Goal: Task Accomplishment & Management: Use online tool/utility

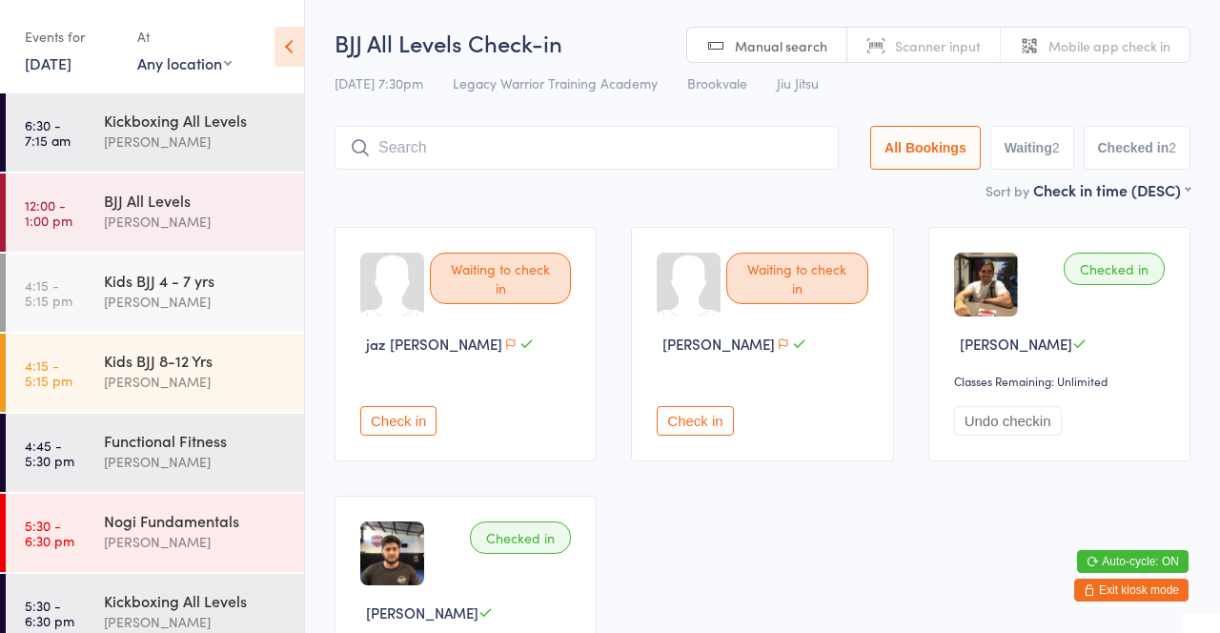
scroll to position [200, 0]
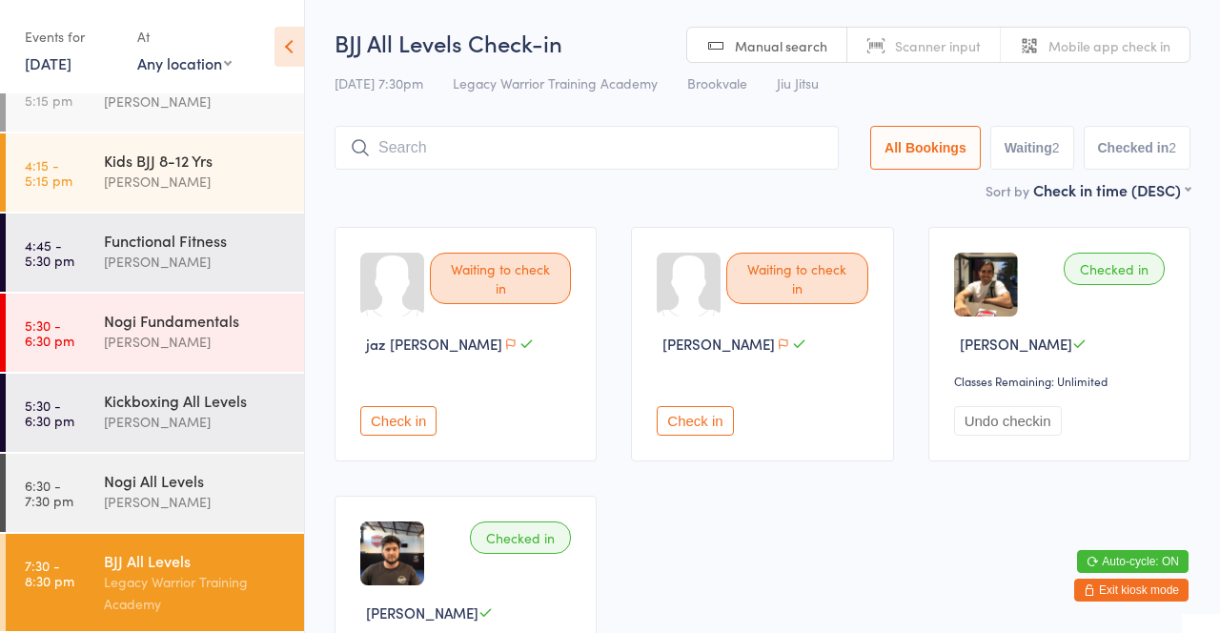
click at [645, 142] on input "search" at bounding box center [587, 148] width 504 height 44
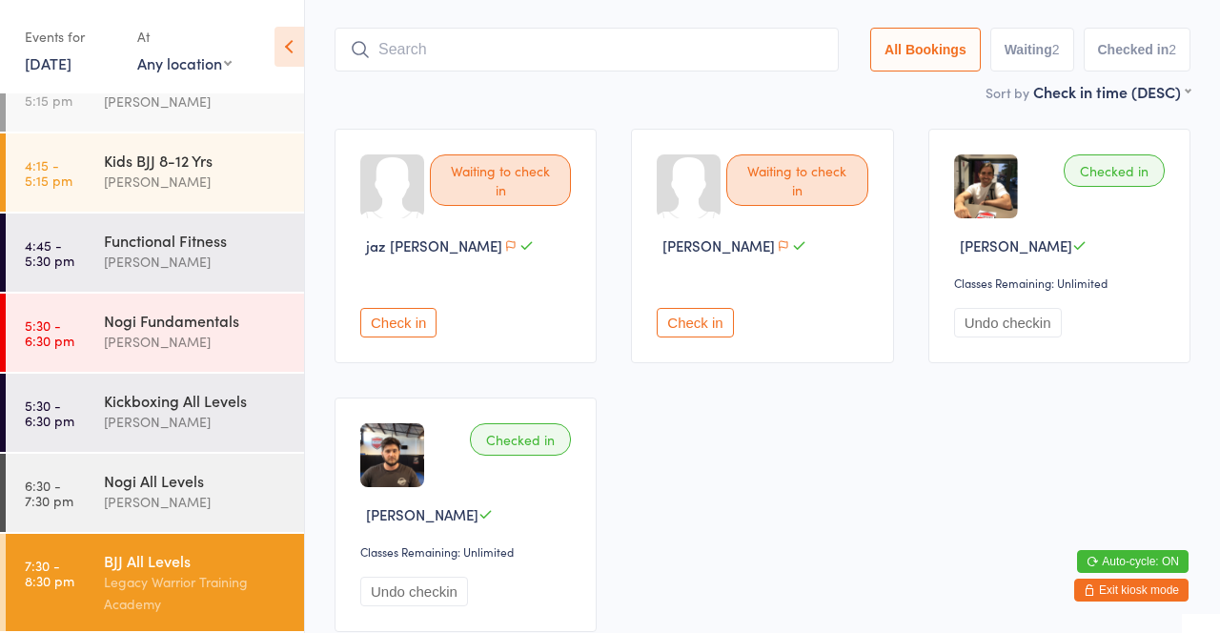
scroll to position [126, 0]
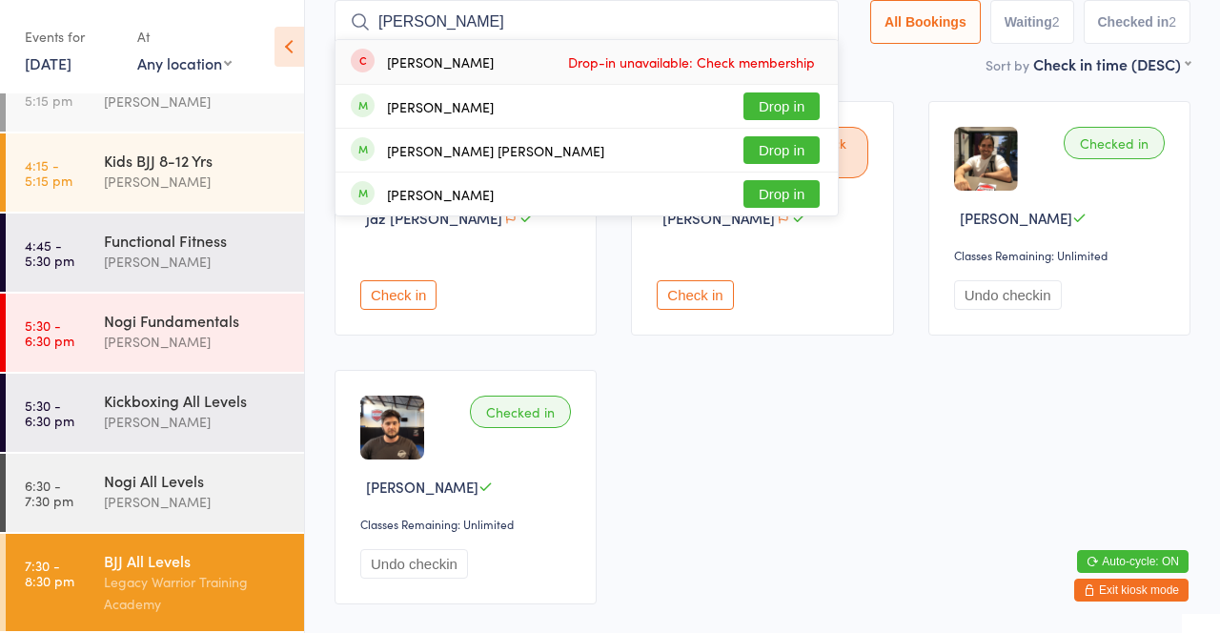
type input "[PERSON_NAME]"
click at [801, 154] on button "Drop in" at bounding box center [781, 150] width 76 height 28
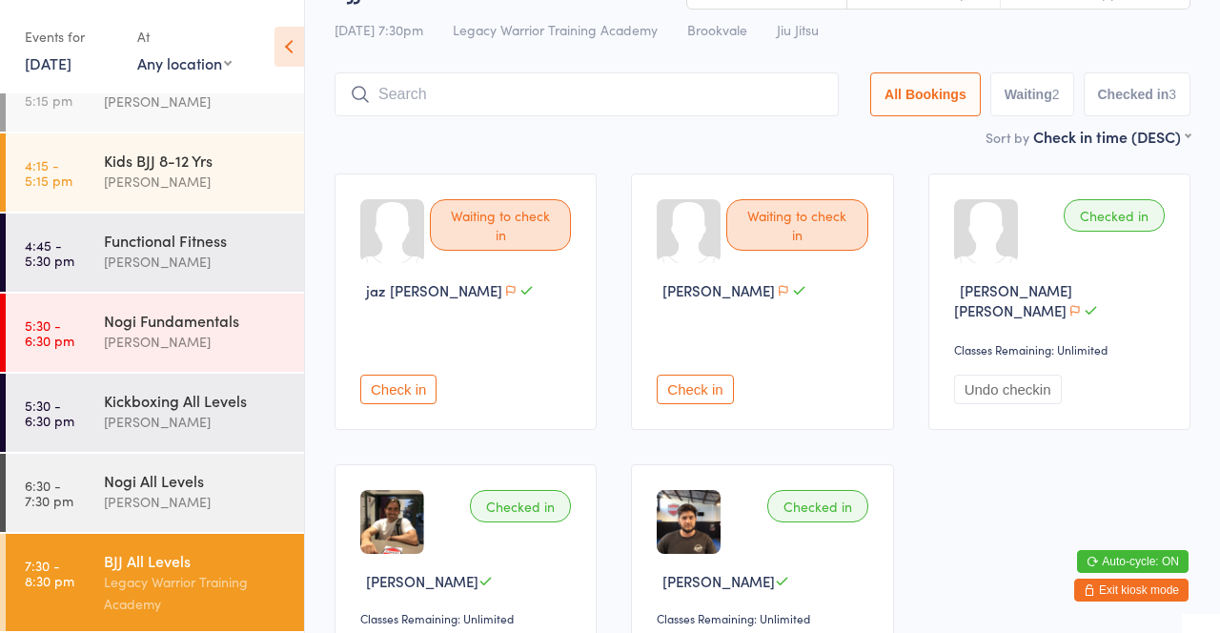
click at [629, 91] on input "search" at bounding box center [587, 94] width 504 height 44
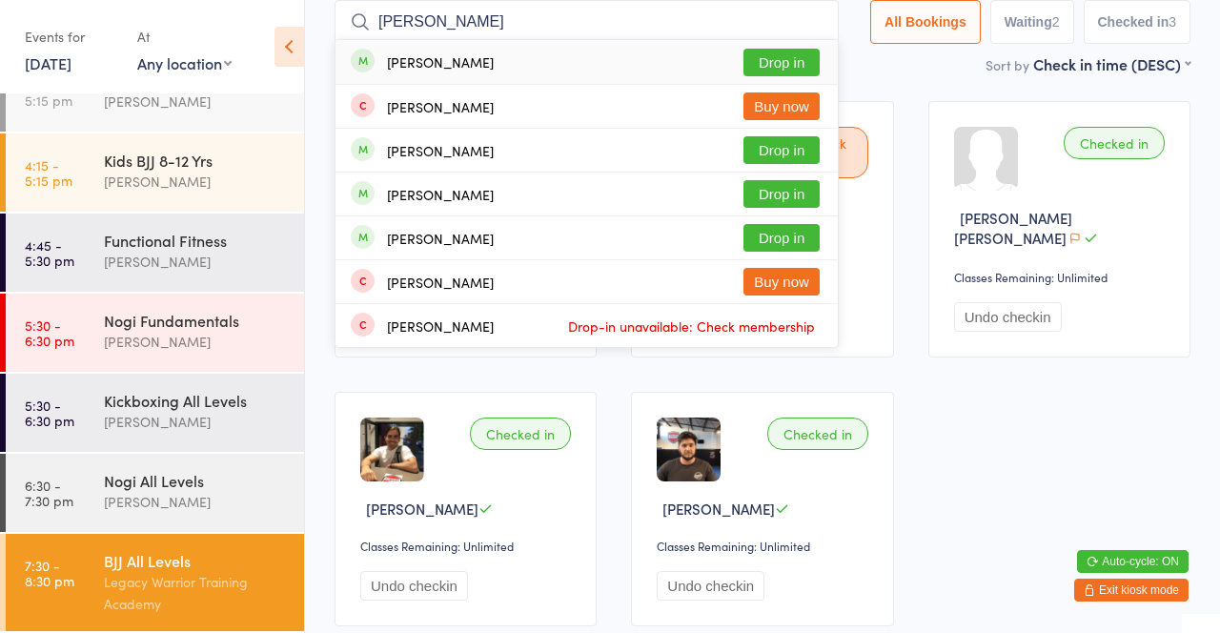
type input "[PERSON_NAME]"
click at [796, 56] on button "Drop in" at bounding box center [781, 63] width 76 height 28
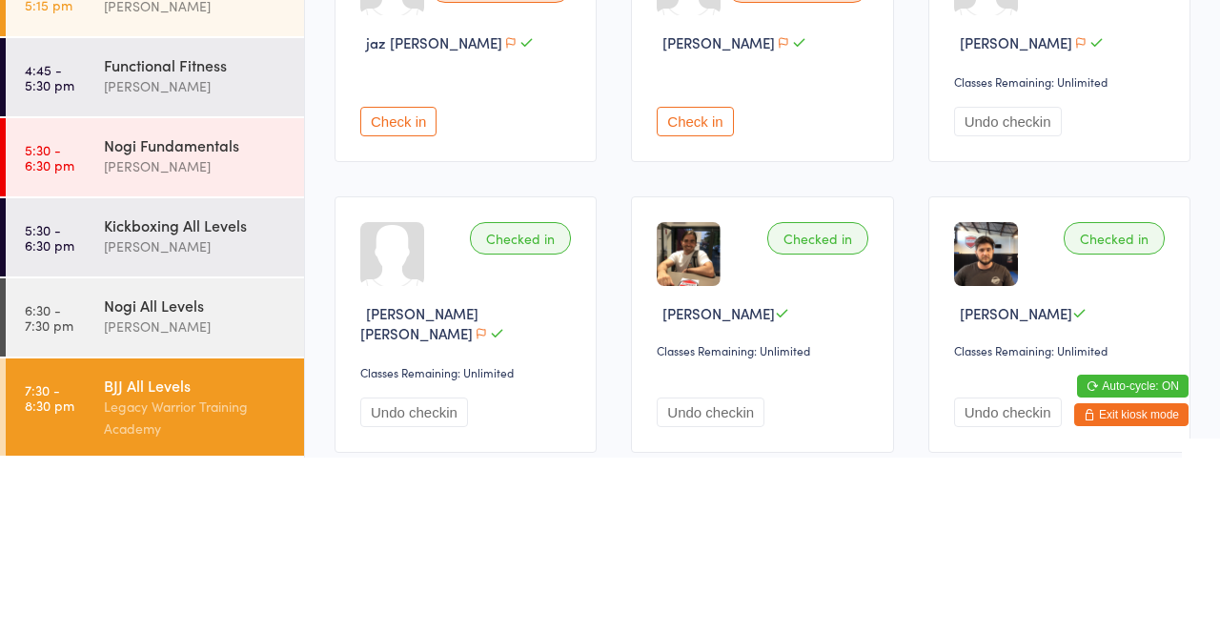
click at [700, 299] on button "Check in" at bounding box center [695, 297] width 76 height 30
click at [688, 300] on button "Undo checkin" at bounding box center [711, 297] width 108 height 30
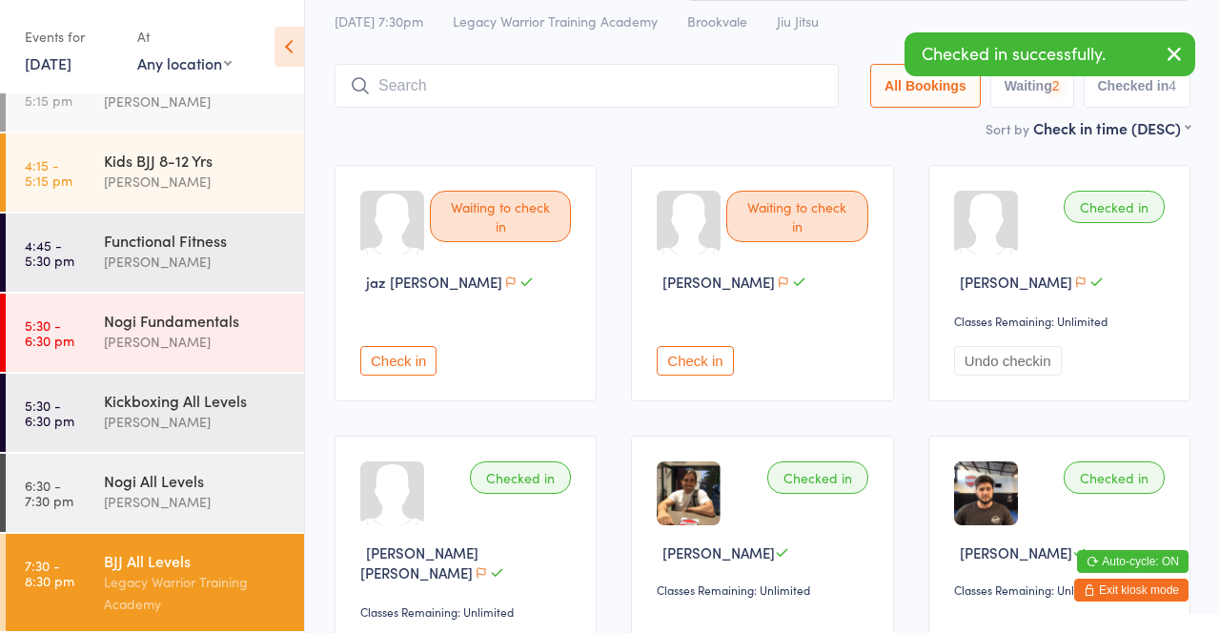
scroll to position [57, 0]
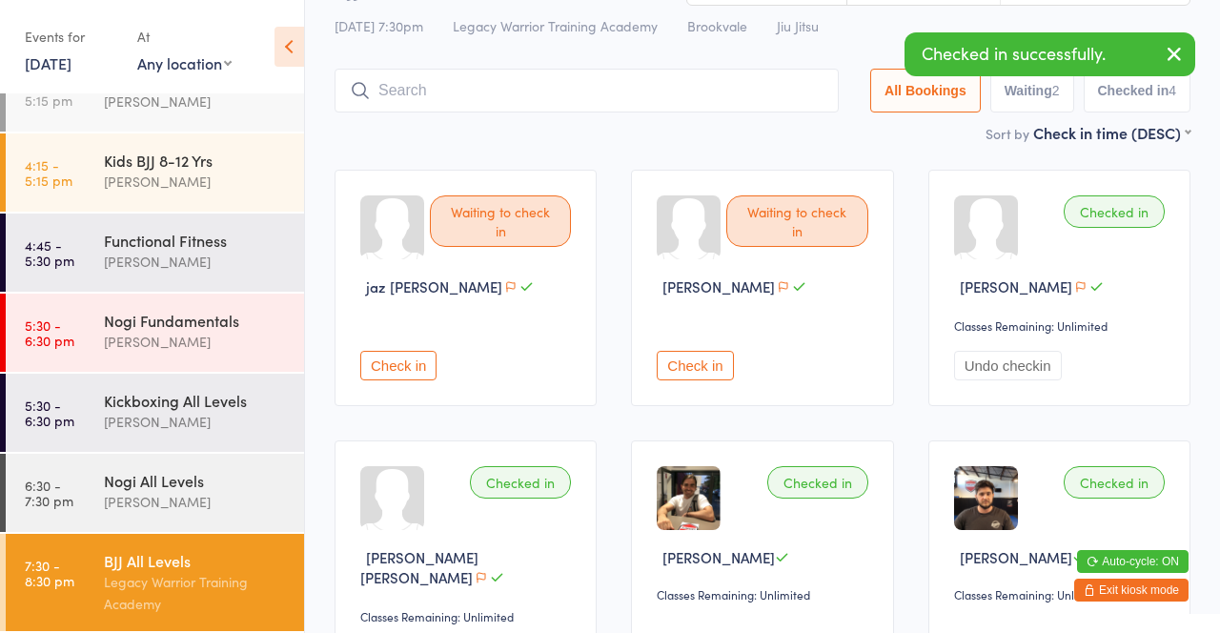
click at [414, 363] on button "Check in" at bounding box center [398, 366] width 76 height 30
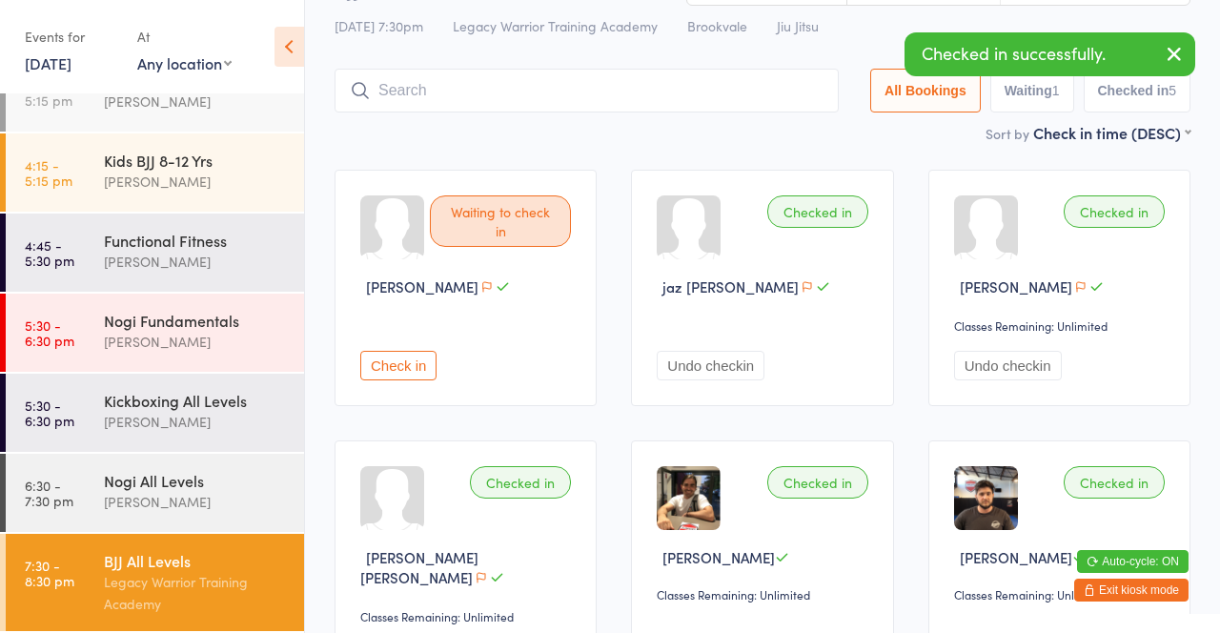
click at [408, 365] on button "Check in" at bounding box center [398, 366] width 76 height 30
